Goal: Task Accomplishment & Management: Use online tool/utility

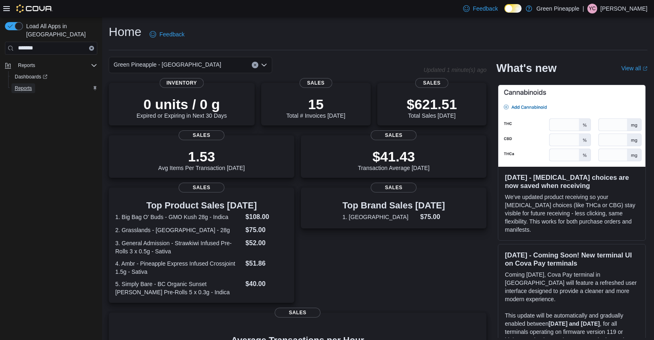
click at [30, 85] on span "Reports" at bounding box center [23, 88] width 17 height 7
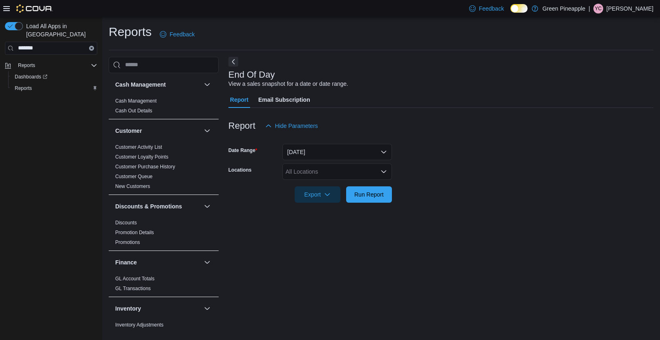
click at [384, 172] on icon "Open list of options" at bounding box center [384, 171] width 5 height 2
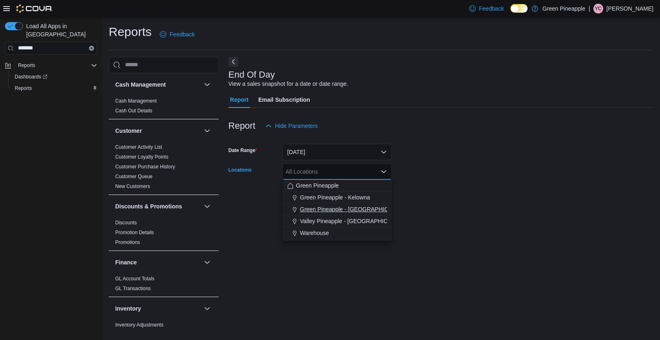
click at [355, 208] on span "Green Pineapple - [GEOGRAPHIC_DATA]" at bounding box center [354, 209] width 108 height 8
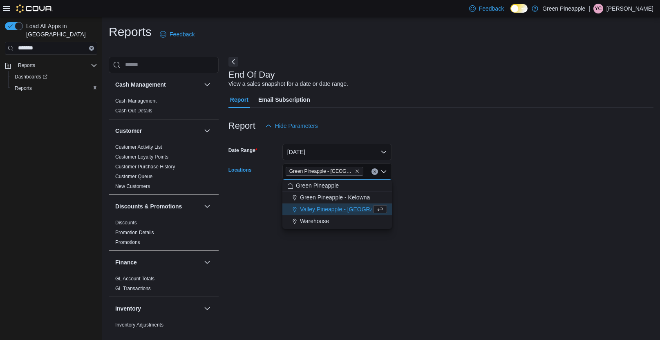
click at [444, 179] on form "Date Range [DATE] Locations Green [GEOGRAPHIC_DATA] - [GEOGRAPHIC_DATA] Combo b…" at bounding box center [441, 168] width 425 height 69
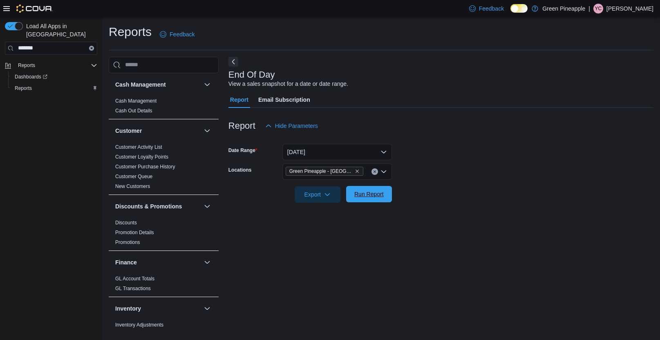
click at [375, 194] on span "Run Report" at bounding box center [369, 194] width 29 height 8
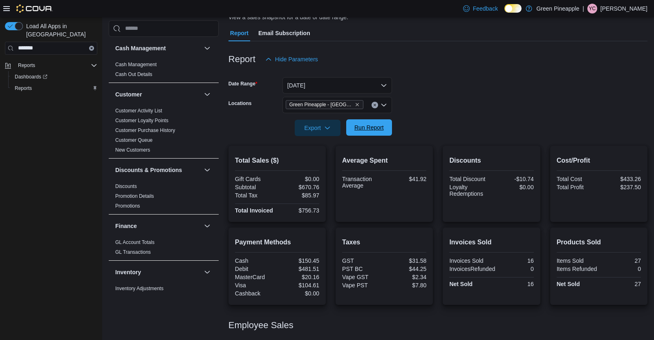
scroll to position [117, 0]
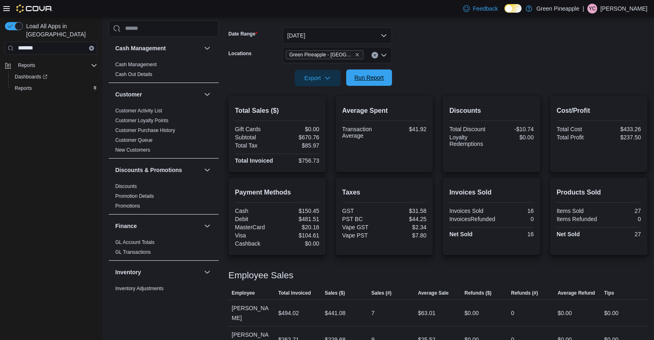
click at [382, 78] on span "Run Report" at bounding box center [369, 78] width 29 height 8
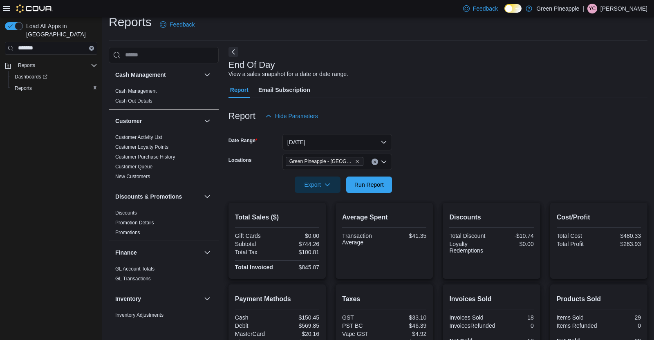
scroll to position [5, 0]
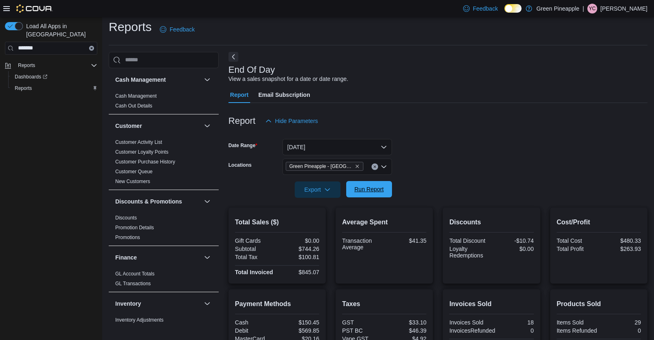
click at [377, 192] on span "Run Report" at bounding box center [369, 189] width 29 height 8
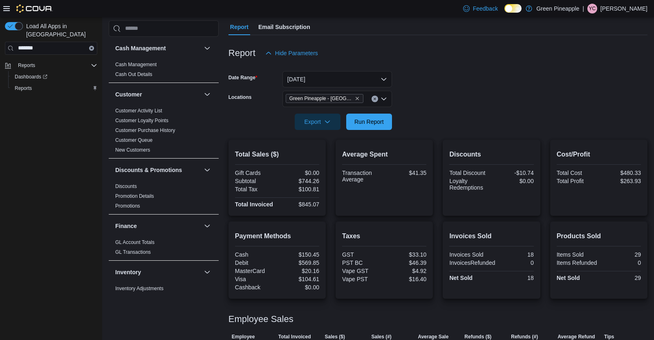
scroll to position [61, 0]
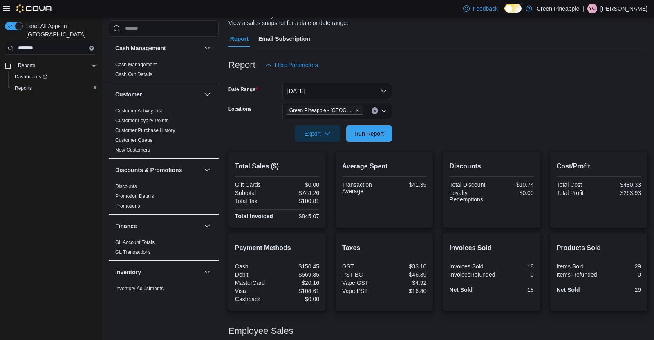
click at [375, 108] on button "Clear input" at bounding box center [375, 111] width 7 height 7
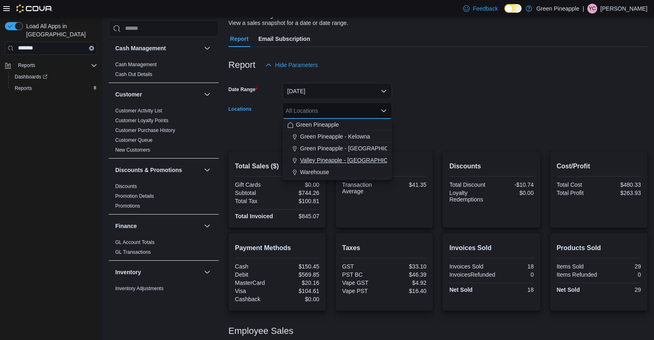
click at [356, 158] on span "Valley Pineapple - [GEOGRAPHIC_DATA]" at bounding box center [353, 160] width 107 height 8
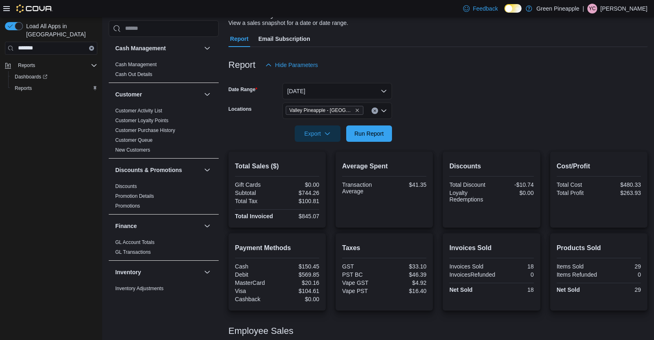
drag, startPoint x: 430, startPoint y: 89, endPoint x: 357, endPoint y: 132, distance: 84.6
click at [429, 89] on form "Date Range [DATE] Locations Valley [GEOGRAPHIC_DATA] - [GEOGRAPHIC_DATA] Export…" at bounding box center [438, 107] width 419 height 69
click at [352, 138] on span "Run Report" at bounding box center [369, 133] width 36 height 16
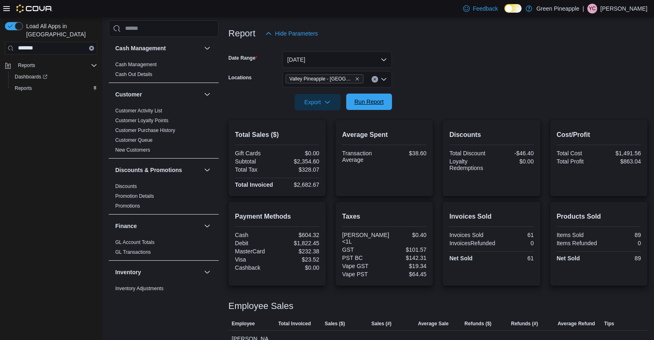
scroll to position [126, 0]
